Goal: Check status: Check status

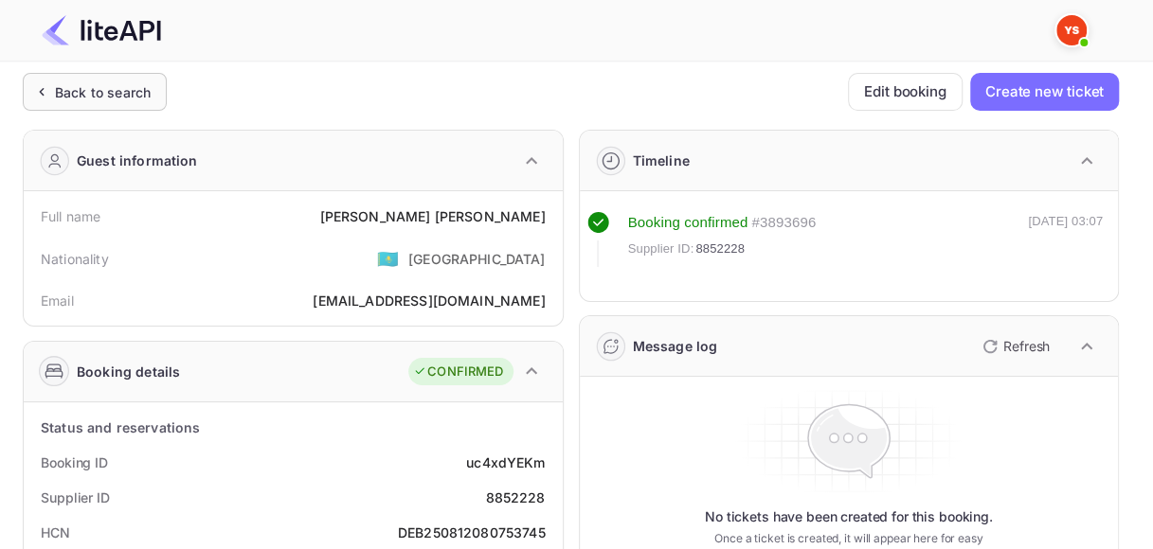
click at [91, 104] on div "Back to search" at bounding box center [95, 92] width 144 height 38
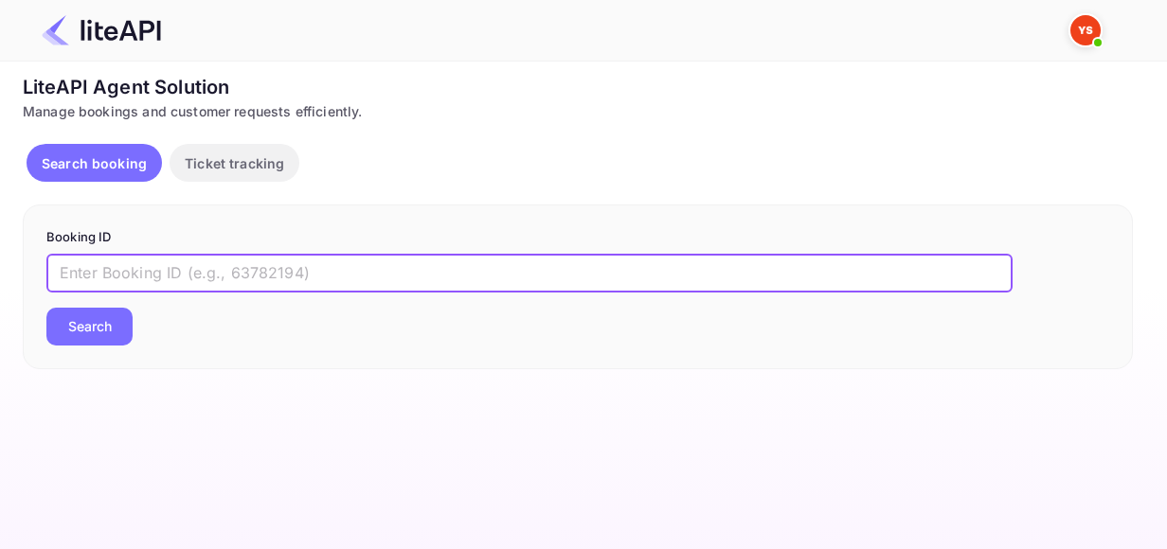
click at [220, 272] on input "text" at bounding box center [529, 274] width 966 height 38
paste input "8878297"
type input "8878297"
click at [101, 335] on button "Search" at bounding box center [89, 327] width 86 height 38
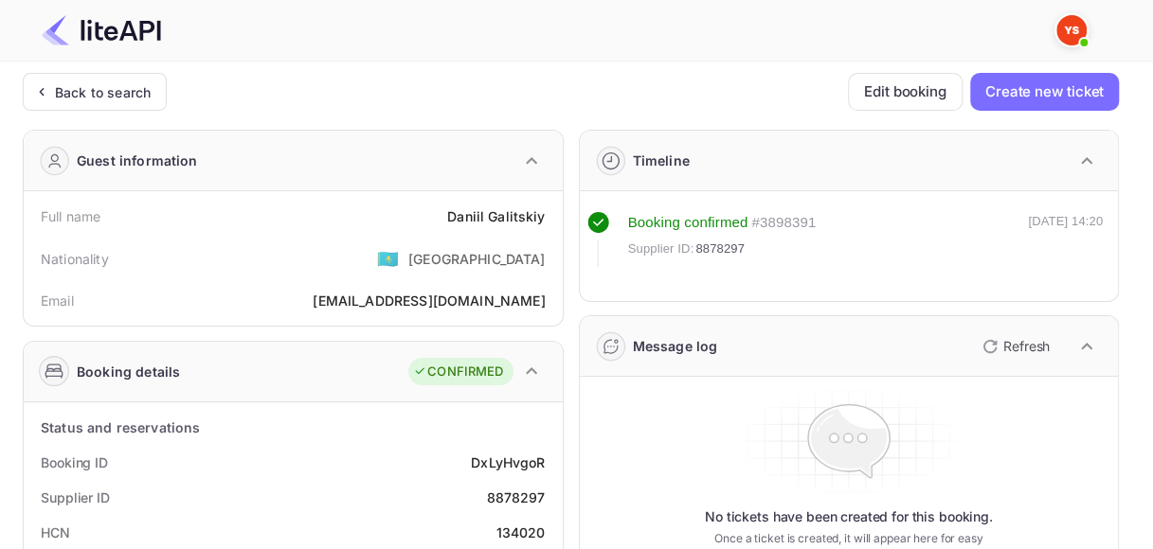
scroll to position [95, 0]
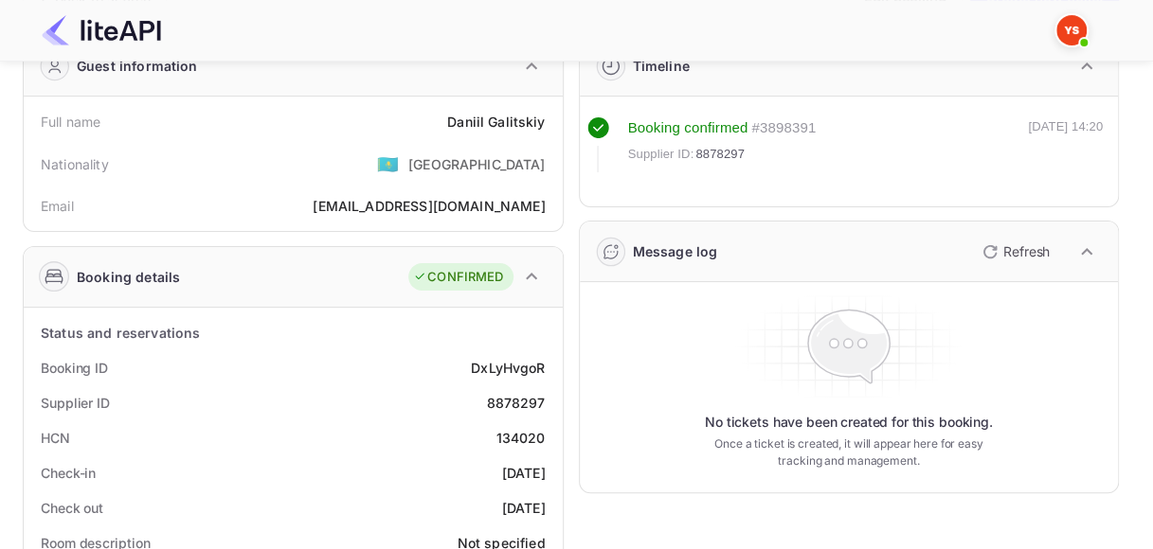
click at [495, 371] on div "DxLyHvgoR" at bounding box center [508, 368] width 74 height 20
copy div "DxLyHvgoR"
click at [529, 396] on div "8878297" at bounding box center [515, 403] width 59 height 20
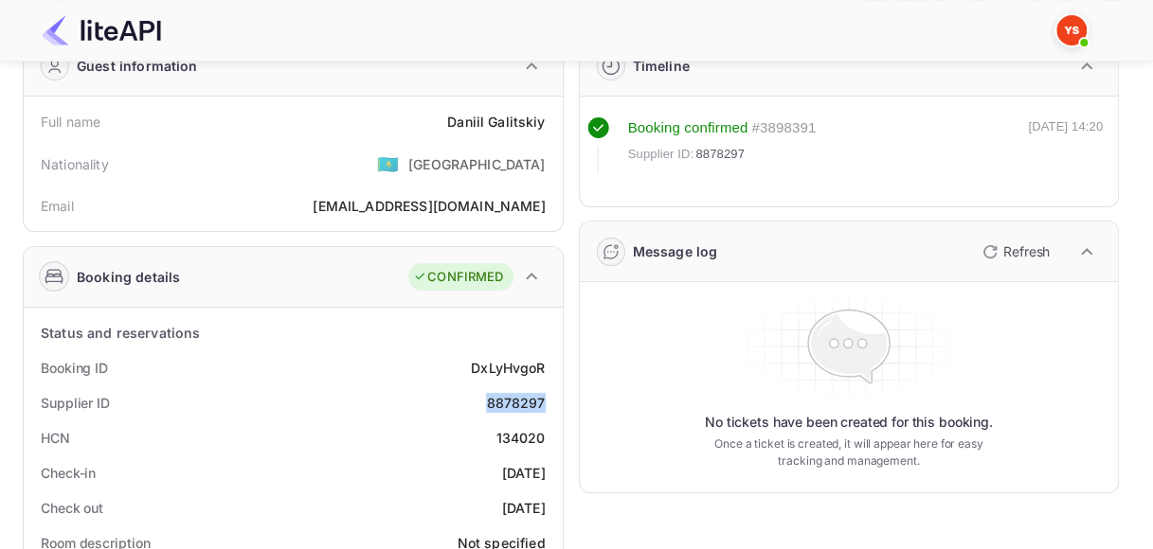
copy div "8878297"
drag, startPoint x: 449, startPoint y: 114, endPoint x: 544, endPoint y: 115, distance: 94.7
click at [544, 115] on div "Full name [PERSON_NAME]" at bounding box center [293, 121] width 524 height 35
copy div "[PERSON_NAME]"
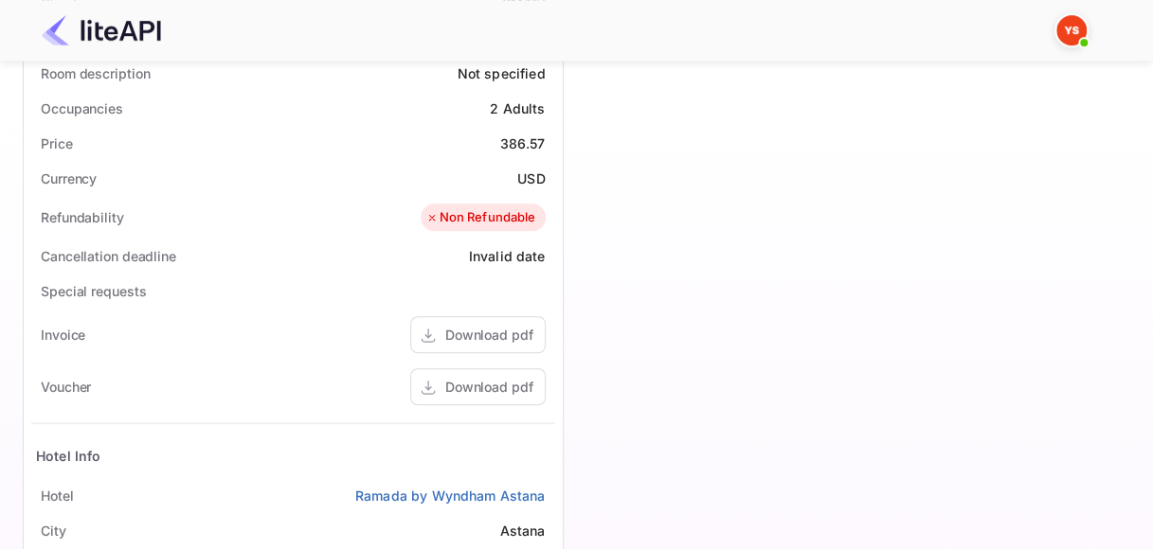
scroll to position [758, 0]
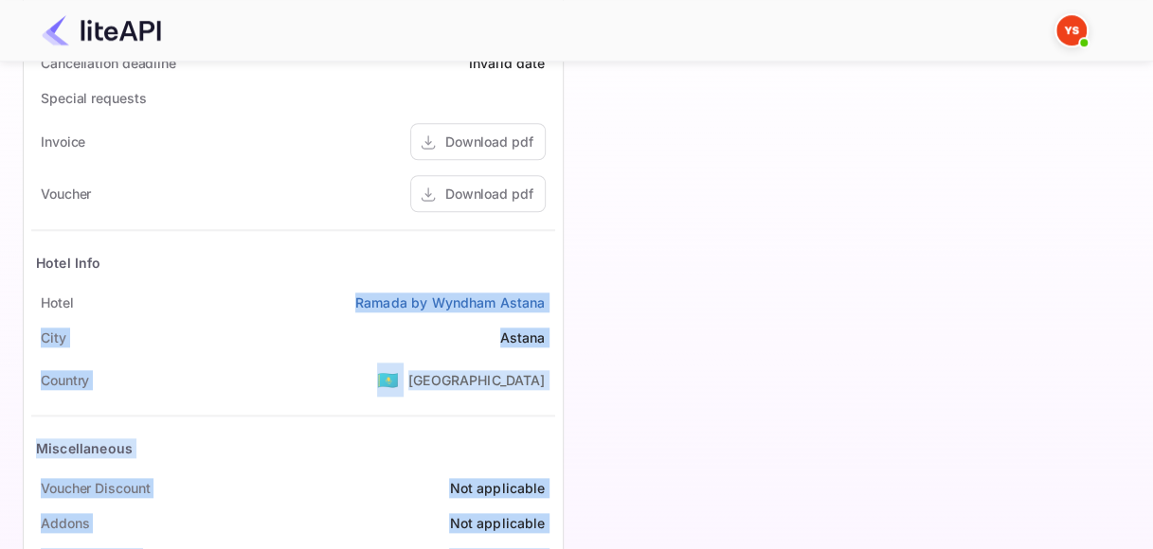
drag, startPoint x: 313, startPoint y: 300, endPoint x: 585, endPoint y: 299, distance: 271.9
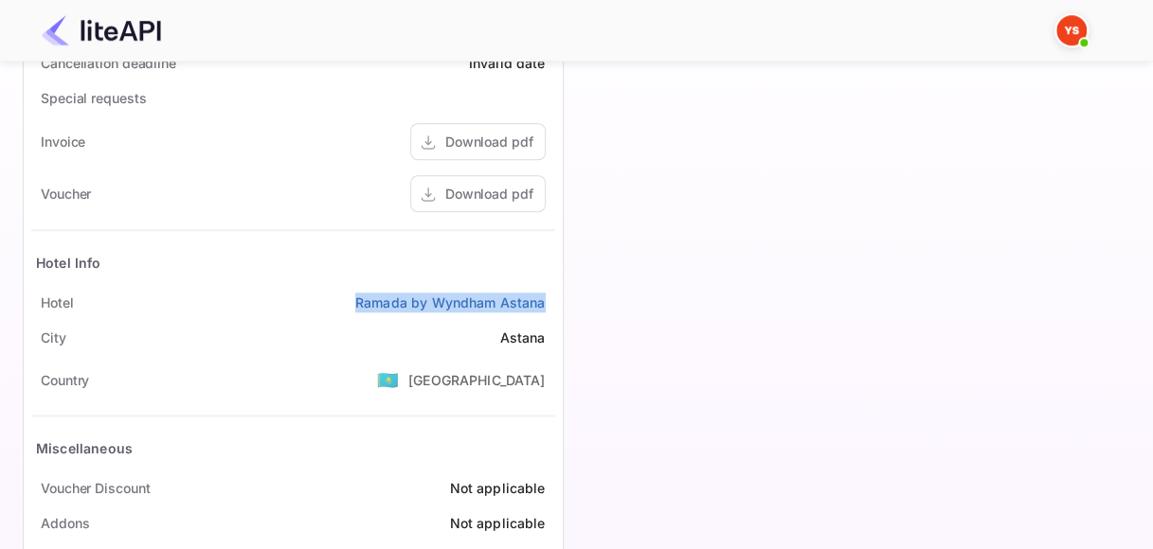
drag, startPoint x: 339, startPoint y: 296, endPoint x: 567, endPoint y: 296, distance: 227.4
click at [559, 297] on div "Status and reservations Booking ID DxLyHvgoR Supplier ID 8878297 HCN 134020 Che…" at bounding box center [293, 114] width 539 height 939
copy link "Ramada by Wyndham Astana"
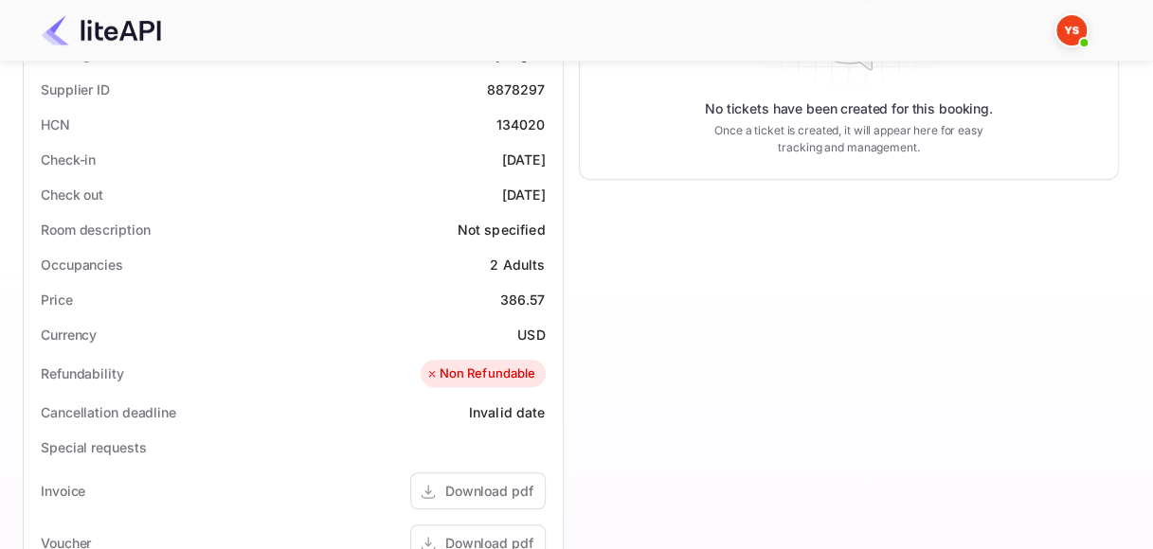
scroll to position [379, 0]
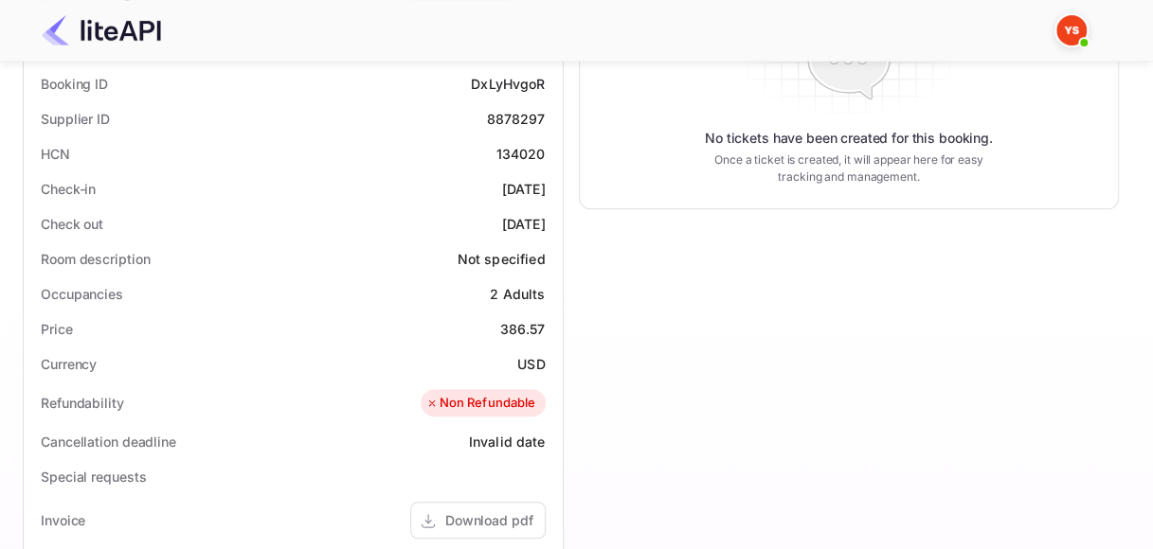
drag, startPoint x: 468, startPoint y: 184, endPoint x: 548, endPoint y: 184, distance: 79.6
click at [548, 184] on div "Check-in [DATE]" at bounding box center [293, 188] width 524 height 35
copy div "[DATE]"
drag, startPoint x: 464, startPoint y: 224, endPoint x: 555, endPoint y: 220, distance: 91.0
click at [555, 220] on div "Status and reservations Booking ID DxLyHvgoR Supplier ID 8878297 HCN 134020 Che…" at bounding box center [293, 493] width 539 height 939
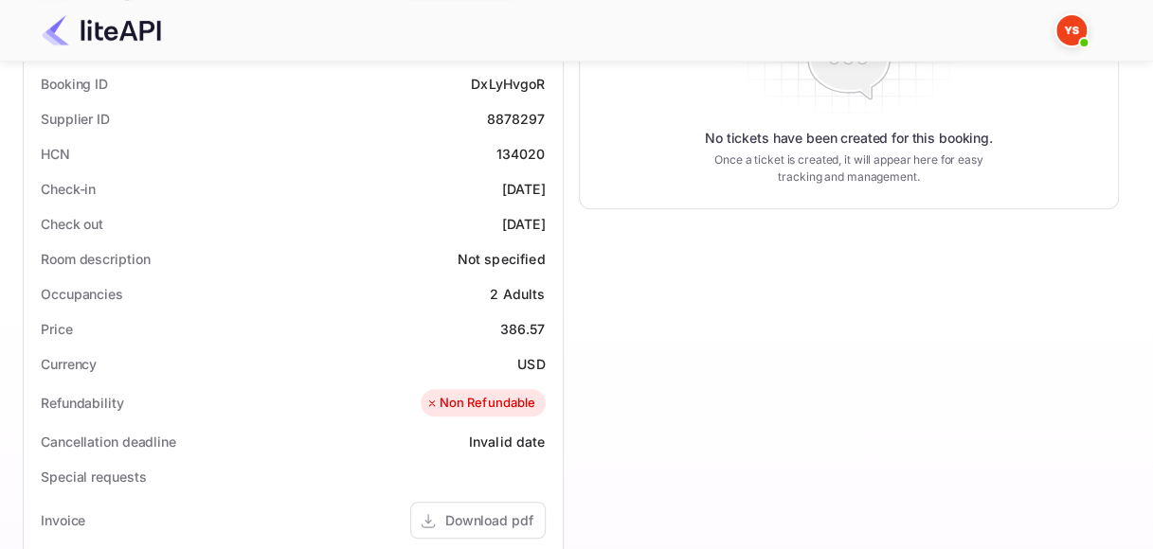
copy div "[DATE]"
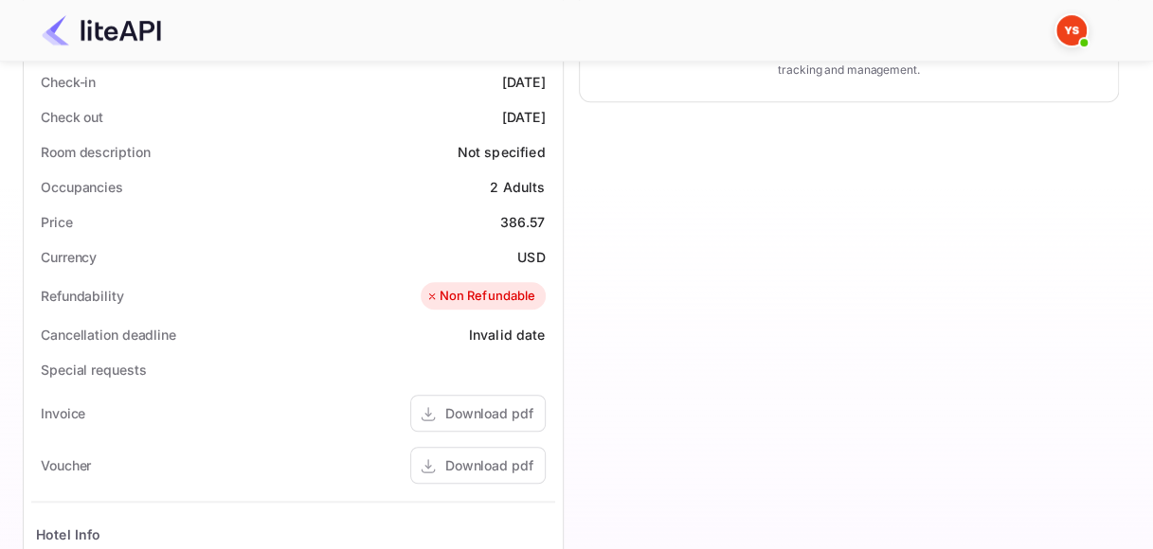
scroll to position [568, 0]
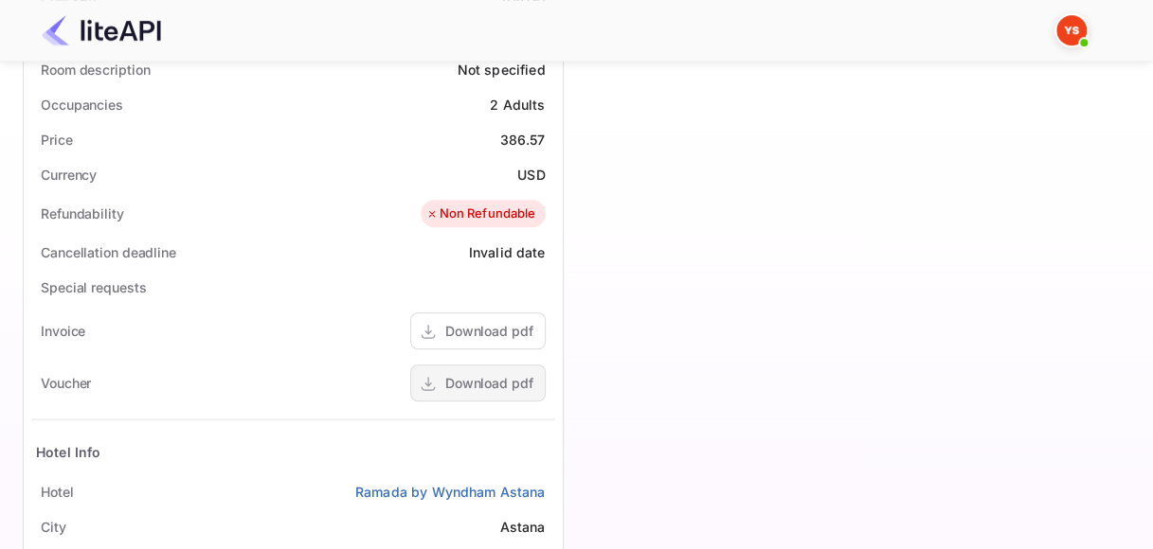
click at [473, 388] on div "Download pdf" at bounding box center [489, 383] width 88 height 20
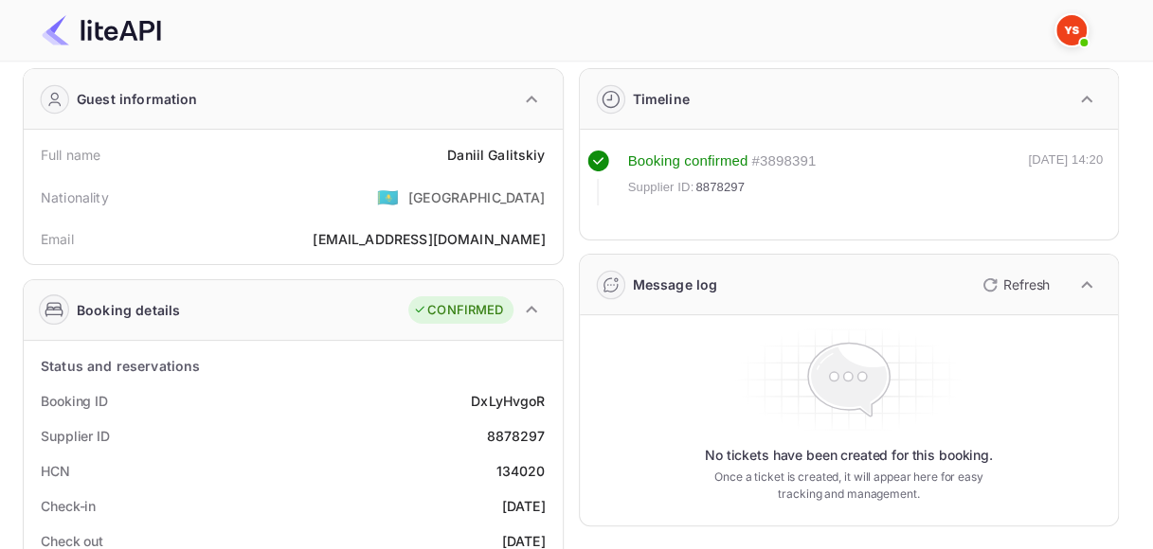
scroll to position [0, 0]
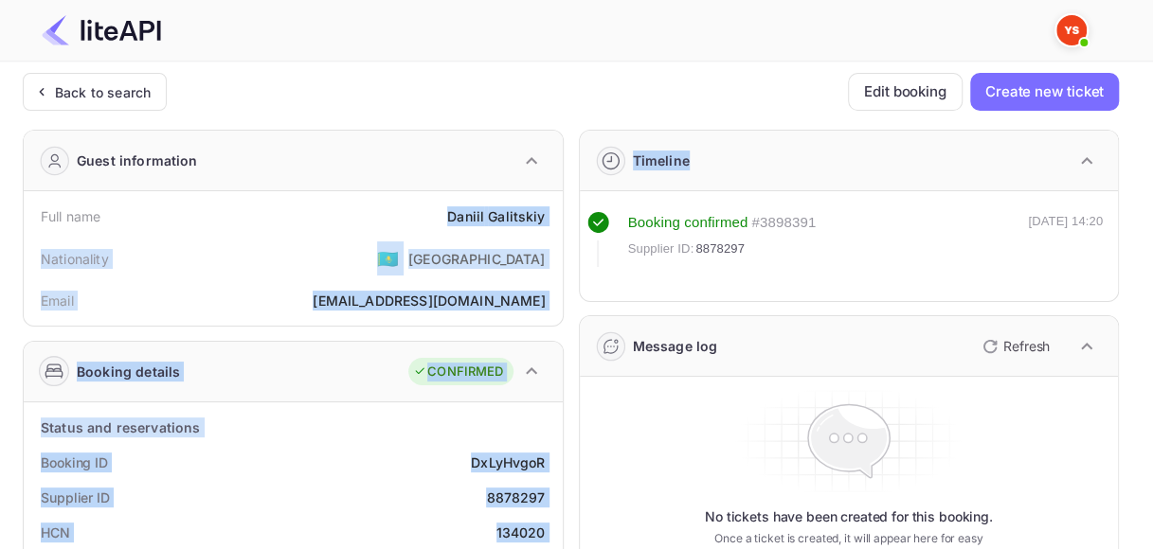
drag, startPoint x: 445, startPoint y: 211, endPoint x: 567, endPoint y: 212, distance: 121.3
click at [521, 220] on div "[PERSON_NAME]" at bounding box center [496, 217] width 98 height 20
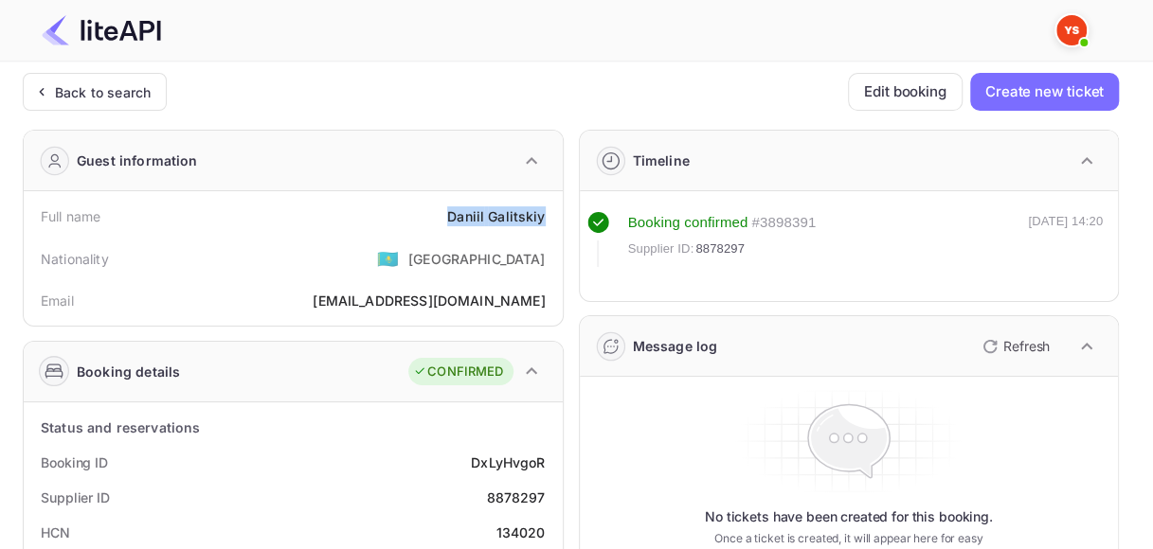
drag, startPoint x: 450, startPoint y: 216, endPoint x: 556, endPoint y: 212, distance: 106.2
click at [556, 212] on div "Full name [PERSON_NAME] Nationality 🇰🇿 [DEMOGRAPHIC_DATA] Email [EMAIL_ADDRESS]…" at bounding box center [293, 258] width 539 height 135
copy div "[PERSON_NAME]"
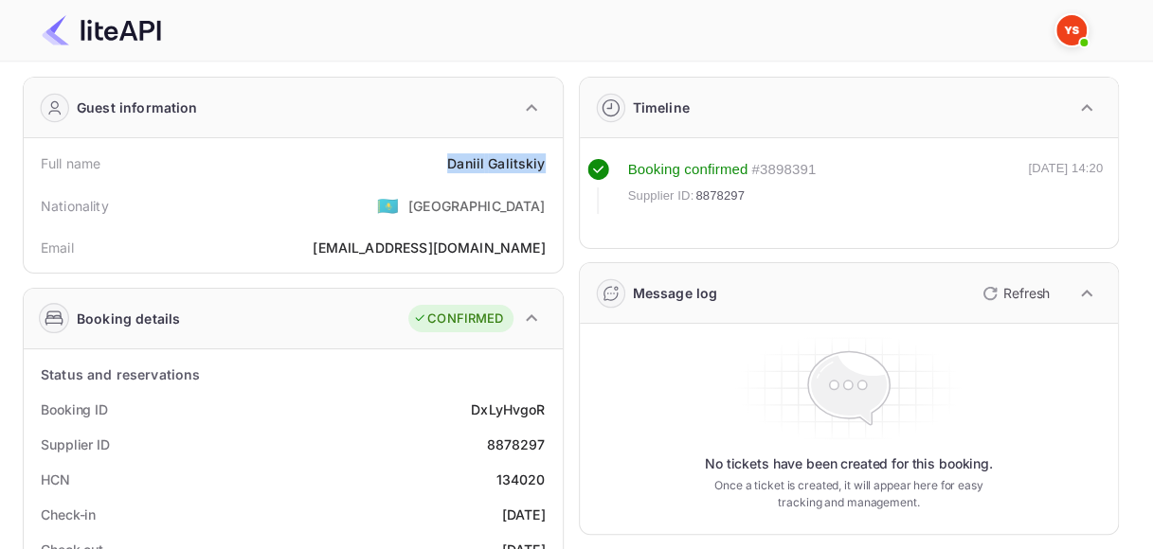
scroll to position [95, 0]
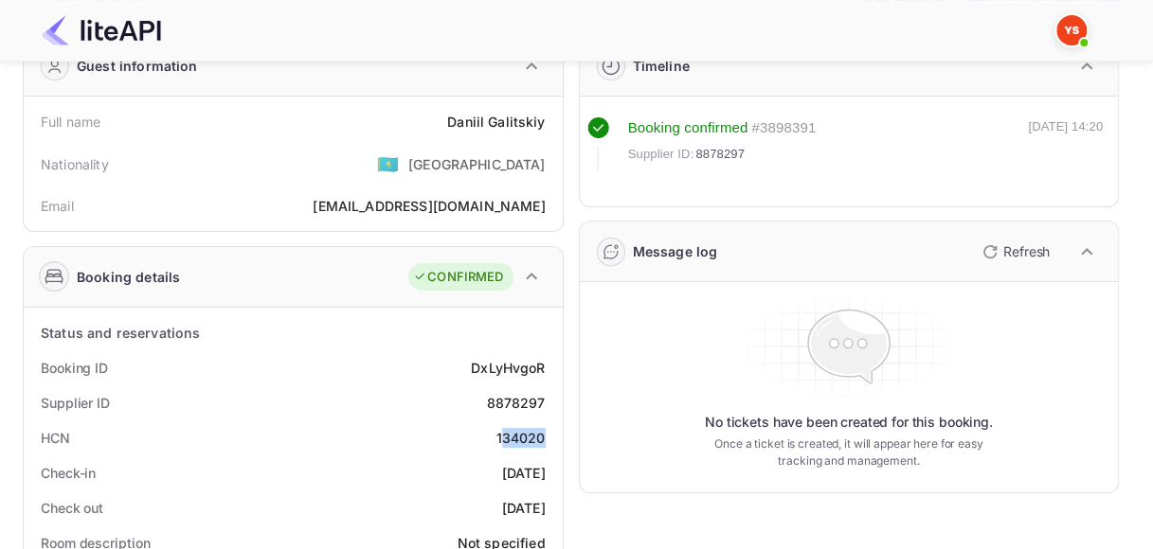
drag, startPoint x: 500, startPoint y: 436, endPoint x: 542, endPoint y: 436, distance: 41.7
click at [542, 436] on div "134020" at bounding box center [520, 438] width 49 height 20
click at [531, 436] on div "134020" at bounding box center [520, 438] width 49 height 20
drag, startPoint x: 496, startPoint y: 437, endPoint x: 553, endPoint y: 436, distance: 56.8
click at [553, 436] on div "HCN 134020" at bounding box center [293, 438] width 524 height 35
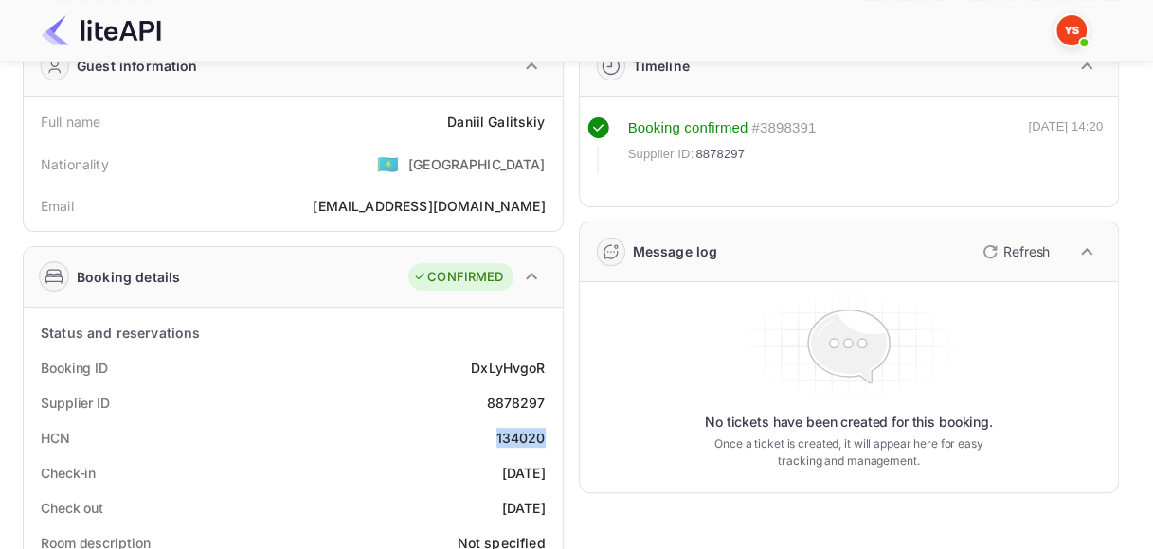
copy div "134020"
